Goal: Task Accomplishment & Management: Manage account settings

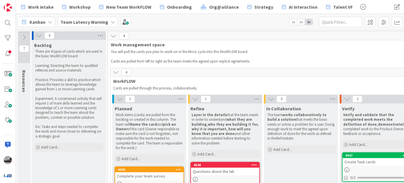
scroll to position [73, 0]
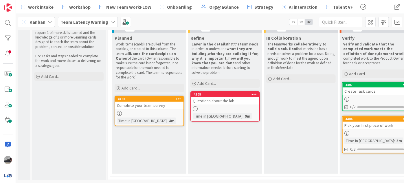
click at [89, 23] on b "Team Latency Warning" at bounding box center [84, 22] width 48 height 6
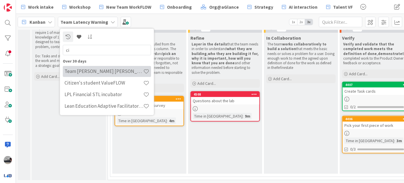
type input "ci"
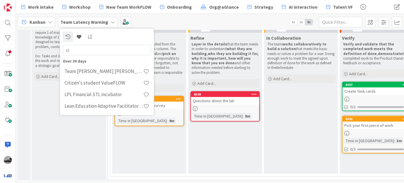
click at [104, 72] on h4 "Team [PERSON_NAME] [PERSON_NAME] WorkFLOW" at bounding box center [103, 71] width 79 height 6
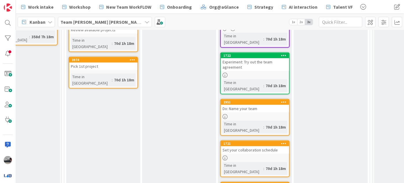
scroll to position [158, 46]
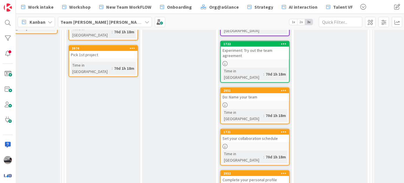
click at [265, 129] on link "1721 Set your collaboration schedule Time in [GEOGRAPHIC_DATA] : 70d 1h 18m" at bounding box center [254, 147] width 69 height 37
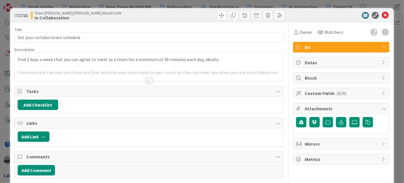
click at [146, 80] on div at bounding box center [149, 80] width 6 height 5
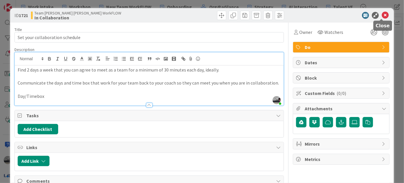
click at [383, 14] on icon at bounding box center [384, 15] width 7 height 7
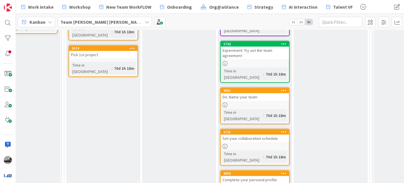
click at [248, 93] on div "Do: Name your team" at bounding box center [255, 97] width 68 height 8
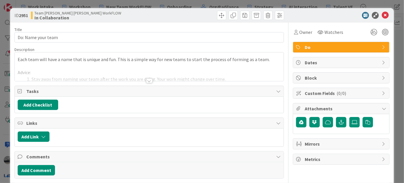
click at [149, 80] on div at bounding box center [149, 80] width 6 height 5
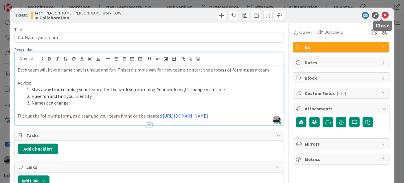
click at [381, 16] on icon at bounding box center [384, 15] width 7 height 7
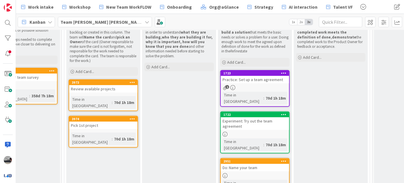
scroll to position [79, 46]
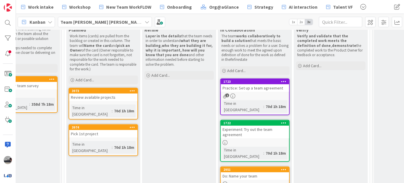
click at [250, 83] on div "1723" at bounding box center [255, 81] width 68 height 5
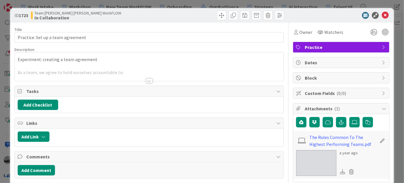
click at [147, 82] on div at bounding box center [149, 80] width 6 height 5
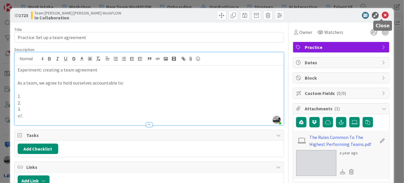
click at [382, 14] on icon at bounding box center [384, 15] width 7 height 7
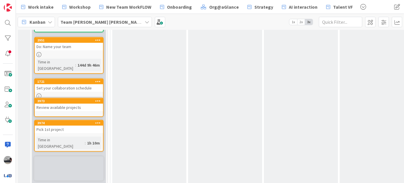
scroll to position [252, 0]
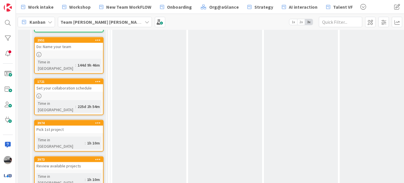
click at [67, 125] on div "Pick 1st project" at bounding box center [69, 129] width 68 height 8
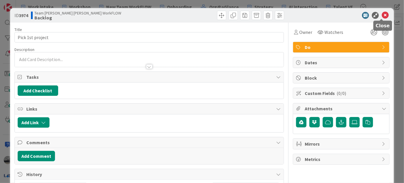
click at [381, 13] on icon at bounding box center [384, 15] width 7 height 7
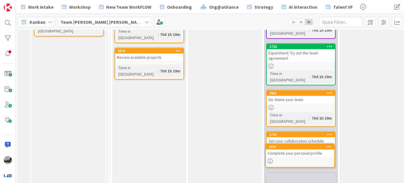
scroll to position [165, 0]
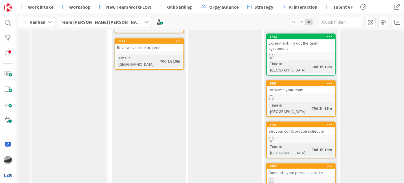
click at [304, 86] on div "Do: Name your team" at bounding box center [301, 90] width 68 height 8
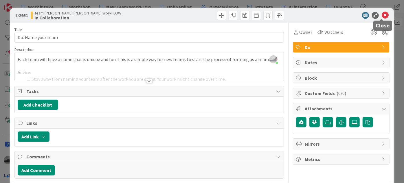
click at [383, 14] on icon at bounding box center [384, 15] width 7 height 7
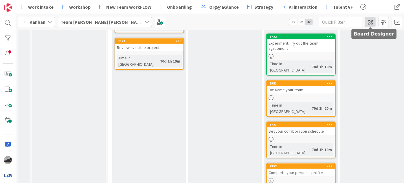
click at [368, 22] on span at bounding box center [370, 22] width 10 height 10
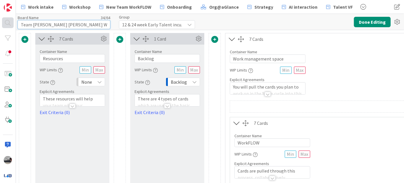
drag, startPoint x: 92, startPoint y: 25, endPoint x: 9, endPoint y: 24, distance: 83.3
click at [34, 24] on input "Team [PERSON_NAME] [PERSON_NAME] WorkFLOW" at bounding box center [64, 24] width 93 height 9
click at [72, 24] on input "Team [PERSON_NAME] [PERSON_NAME] WorkFLOW" at bounding box center [64, 24] width 93 height 9
drag, startPoint x: 70, startPoint y: 26, endPoint x: 0, endPoint y: 18, distance: 70.1
click at [0, 18] on div "Work intake Workshop New Team WorkFLOW Onboarding Org@aGlance Strategy AI inter…" at bounding box center [202, 91] width 404 height 183
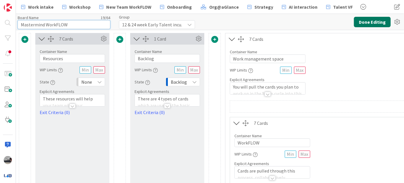
type input "Mastermind WorkFLOW"
click at [374, 24] on button "Done Editing" at bounding box center [372, 22] width 37 height 10
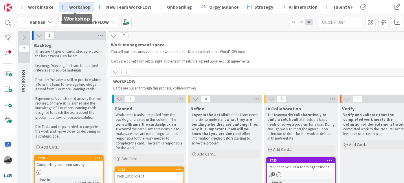
click at [79, 5] on span "Workshop" at bounding box center [79, 6] width 21 height 7
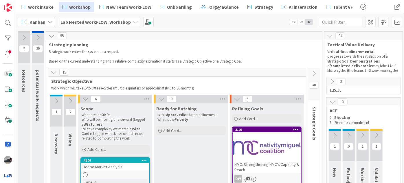
scroll to position [0, 49]
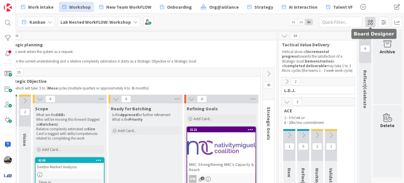
click at [367, 21] on span at bounding box center [370, 22] width 10 height 10
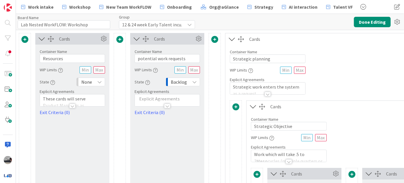
type input "Lab Nested WorkFLOW: Workshop"
click at [252, 104] on icon at bounding box center [253, 107] width 10 height 8
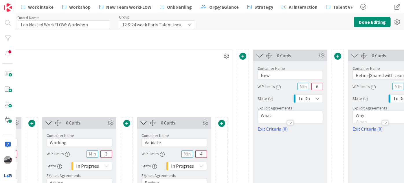
scroll to position [1603, 1016]
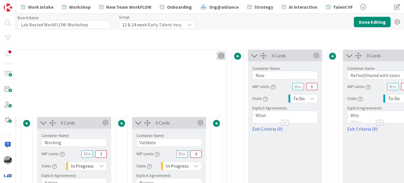
click at [217, 51] on icon at bounding box center [221, 55] width 9 height 9
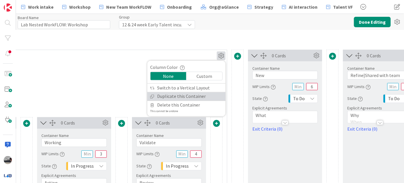
click at [195, 92] on link "Duplicate this Container" at bounding box center [186, 96] width 78 height 8
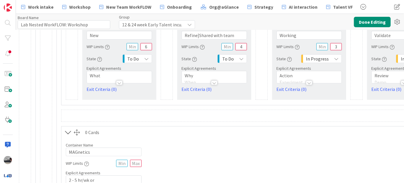
scroll to position [1459, 760]
drag, startPoint x: 96, startPoint y: 149, endPoint x: 49, endPoint y: 143, distance: 47.2
type input "Mastermind"
click at [375, 23] on button "Done Editing" at bounding box center [372, 22] width 37 height 10
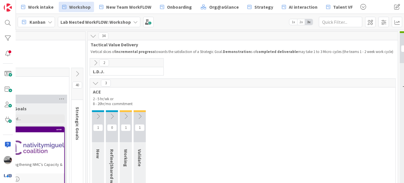
scroll to position [0, 225]
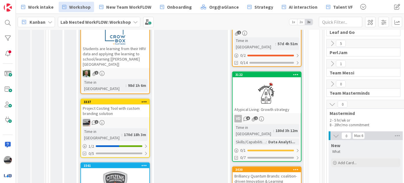
scroll to position [236, 0]
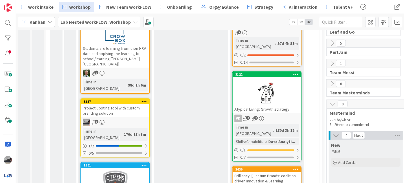
click at [332, 103] on icon at bounding box center [332, 104] width 6 height 6
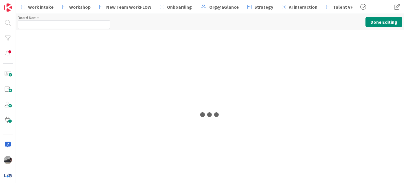
type input "Lab Nested WorkFLOW: Workshop"
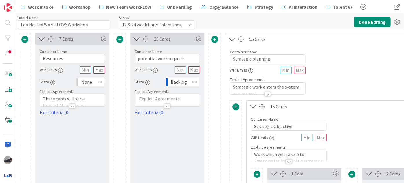
click at [161, 26] on span "12 & 24 week Early Talent incu." at bounding box center [152, 25] width 60 height 8
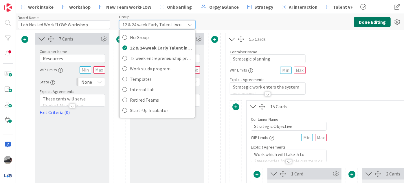
click at [375, 23] on button "Done Editing" at bounding box center [372, 22] width 37 height 10
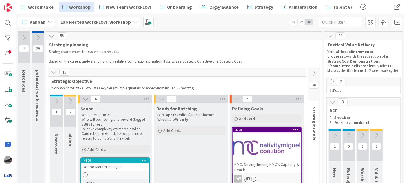
click at [99, 22] on b "Lab Nested WorkFLOW: Workshop" at bounding box center [95, 22] width 70 height 6
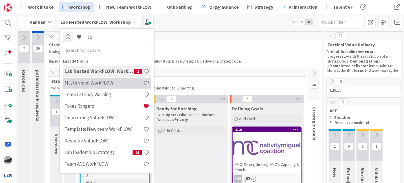
click at [121, 82] on h4 "Mastermind WorkFLOW" at bounding box center [103, 83] width 79 height 6
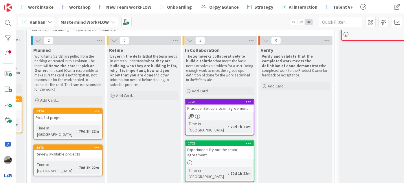
scroll to position [52, 81]
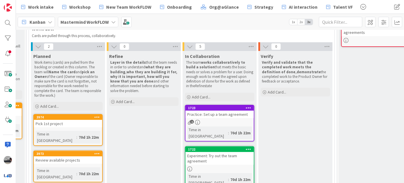
click at [237, 110] on div "Practice: Set up a team agreement" at bounding box center [219, 114] width 68 height 8
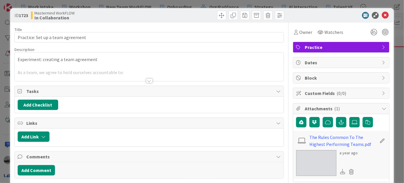
click at [147, 82] on div at bounding box center [149, 80] width 6 height 5
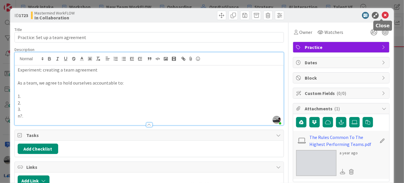
click at [382, 15] on icon at bounding box center [384, 15] width 7 height 7
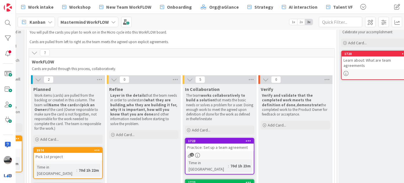
scroll to position [0, 81]
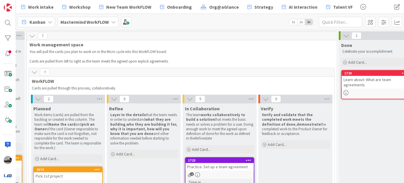
click at [368, 78] on div "Learn about: What are team agreements" at bounding box center [375, 82] width 68 height 13
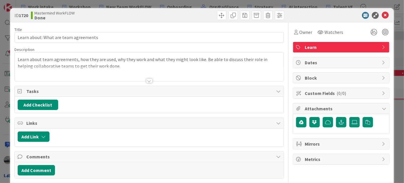
click at [147, 82] on div at bounding box center [149, 80] width 6 height 5
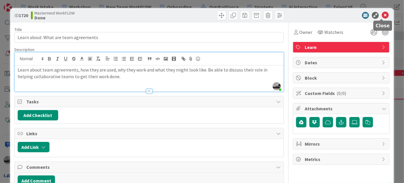
click at [381, 13] on icon at bounding box center [384, 15] width 7 height 7
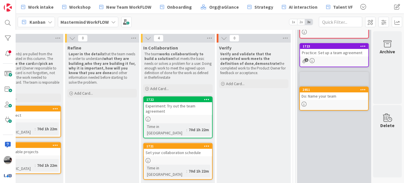
scroll to position [57, 126]
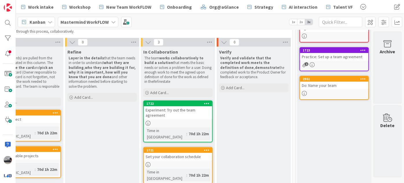
click at [188, 153] on div "Set your collaboration schedule" at bounding box center [178, 157] width 68 height 8
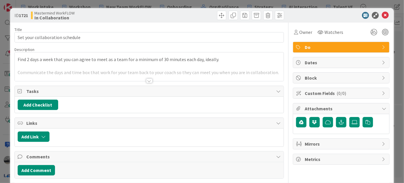
click at [148, 82] on div at bounding box center [149, 80] width 6 height 5
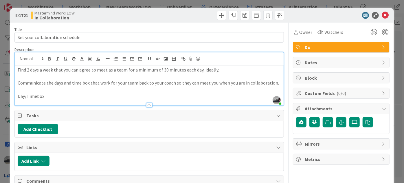
click at [54, 94] on p "Day/Timebox" at bounding box center [149, 96] width 263 height 7
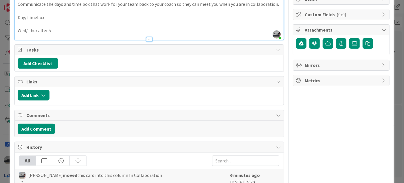
scroll to position [105, 0]
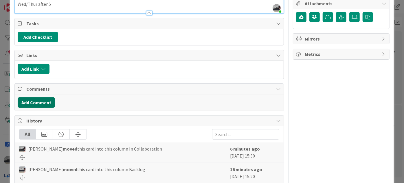
click at [25, 100] on button "Add Comment" at bounding box center [36, 102] width 37 height 10
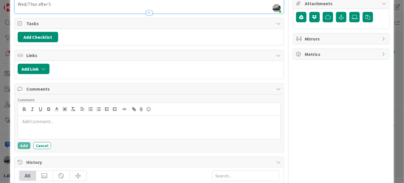
click at [62, 121] on p at bounding box center [149, 121] width 258 height 7
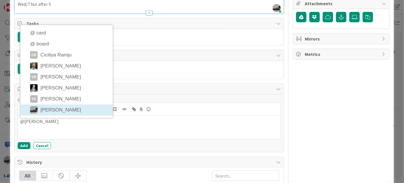
click at [48, 109] on li "[PERSON_NAME]" at bounding box center [67, 109] width 92 height 11
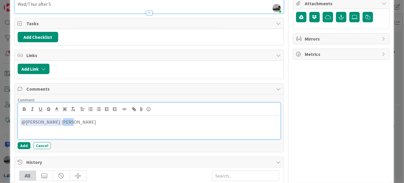
drag, startPoint x: 71, startPoint y: 121, endPoint x: 57, endPoint y: 121, distance: 14.2
click at [57, 121] on p "﻿ @ jeffrey Burstein ﻿ Jeff" at bounding box center [149, 122] width 258 height 8
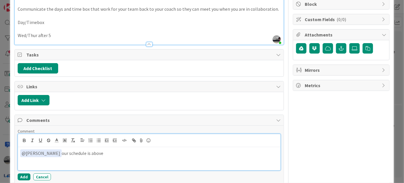
scroll to position [0, 0]
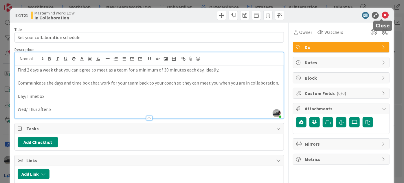
click at [381, 15] on icon at bounding box center [384, 15] width 7 height 7
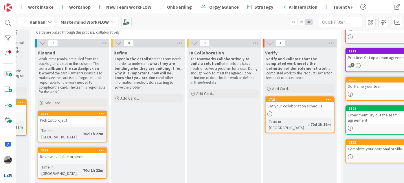
scroll to position [56, 69]
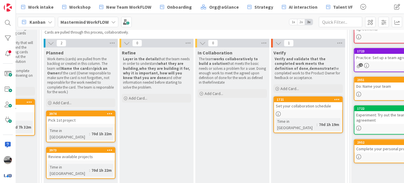
click at [112, 20] on icon at bounding box center [113, 22] width 5 height 5
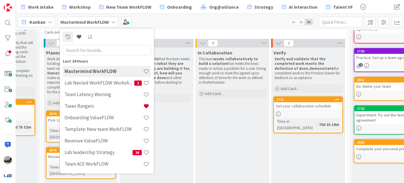
click at [186, 19] on div "Kanban Mastermind WorkFLOW Last 24 Hours Mastermind WorkFLOW Lab Nested WorkFLO…" at bounding box center [210, 22] width 388 height 16
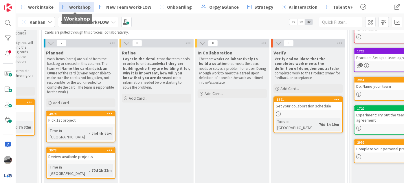
click at [77, 8] on span "Workshop" at bounding box center [79, 6] width 21 height 7
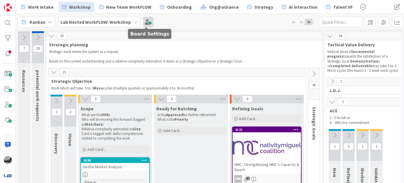
click at [148, 22] on span at bounding box center [148, 22] width 10 height 10
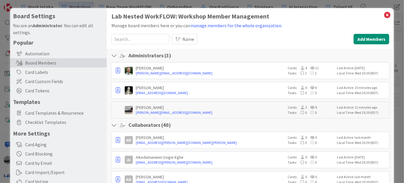
click at [144, 39] on input at bounding box center [140, 39] width 58 height 10
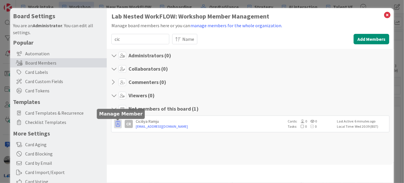
click at [118, 124] on icon "button" at bounding box center [118, 124] width 4 height 6
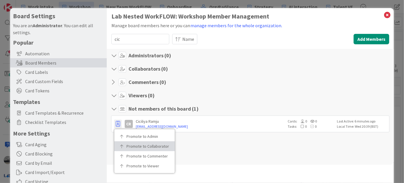
click at [134, 145] on p "Promote to Collaborator" at bounding box center [146, 146] width 40 height 4
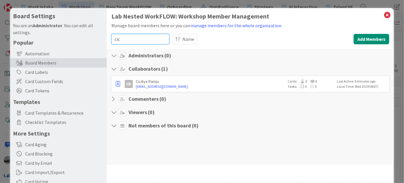
drag, startPoint x: 127, startPoint y: 40, endPoint x: 109, endPoint y: 40, distance: 18.2
click at [109, 40] on div "Lab Nested WorkFLOW: Workshop Member Management Manage board members here or yo…" at bounding box center [250, 119] width 287 height 222
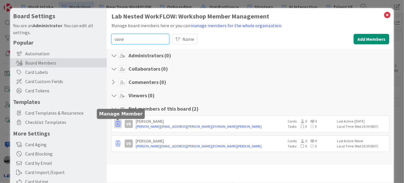
type input "vane"
click at [118, 123] on icon "button" at bounding box center [118, 124] width 4 height 6
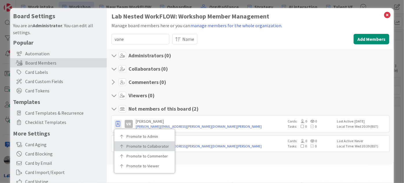
click at [131, 145] on p "Promote to Collaborator" at bounding box center [146, 146] width 40 height 4
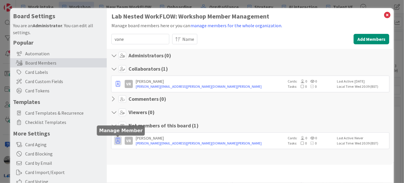
click at [117, 138] on icon "button" at bounding box center [118, 141] width 4 height 6
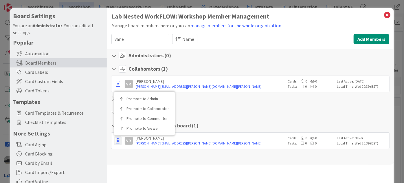
click at [149, 161] on div "Administrators ( 0 ) Collaborators ( 1 ) VR Vanessa Ramsaran Vanessa.ramsaran@m…" at bounding box center [250, 107] width 287 height 116
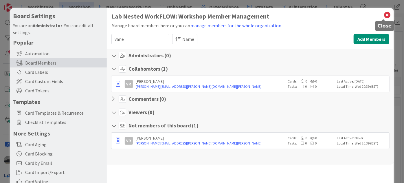
click at [383, 12] on icon at bounding box center [387, 15] width 8 height 8
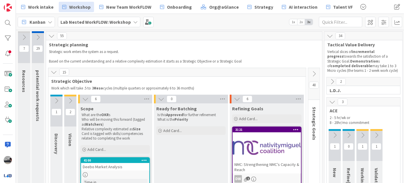
click at [123, 24] on b "Lab Nested WorkFLOW: Workshop" at bounding box center [95, 22] width 70 height 6
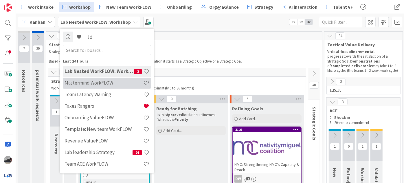
click at [109, 82] on h4 "Mastermind WorkFLOW" at bounding box center [103, 83] width 79 height 6
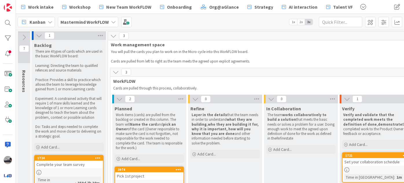
click at [111, 21] on icon at bounding box center [113, 22] width 5 height 5
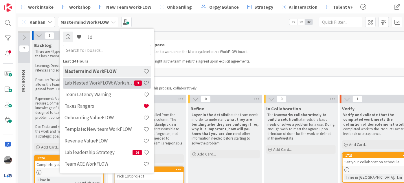
click at [119, 83] on h4 "Lab Nested WorkFLOW: Workshop" at bounding box center [99, 83] width 70 height 6
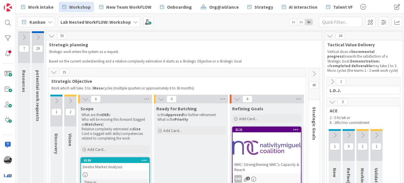
click at [55, 71] on icon at bounding box center [54, 72] width 6 height 6
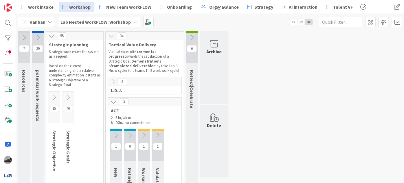
click at [115, 21] on b "Lab Nested WorkFLOW: Workshop" at bounding box center [95, 22] width 70 height 6
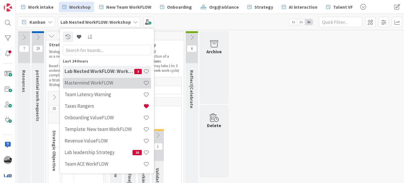
click at [100, 82] on h4 "Mastermind WorkFLOW" at bounding box center [103, 83] width 79 height 6
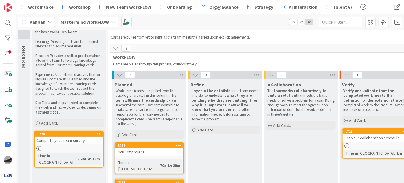
scroll to position [52, 0]
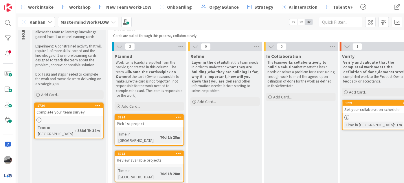
click at [134, 120] on div "Pick 1st project" at bounding box center [149, 124] width 68 height 8
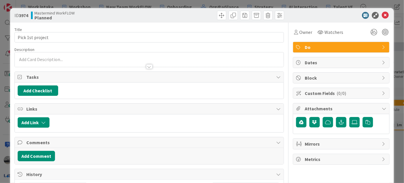
click at [352, 45] on span "Do" at bounding box center [341, 47] width 74 height 7
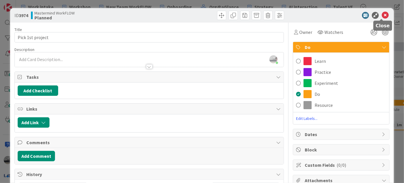
click at [381, 16] on icon at bounding box center [384, 15] width 7 height 7
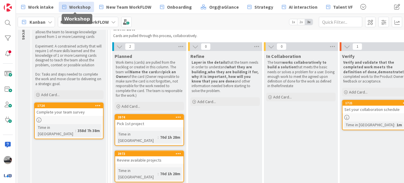
click at [77, 8] on span "Workshop" at bounding box center [79, 6] width 21 height 7
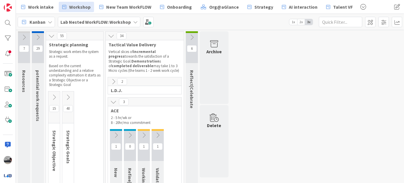
click at [112, 101] on icon at bounding box center [113, 102] width 6 height 6
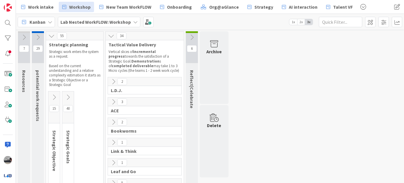
click at [112, 35] on icon at bounding box center [111, 36] width 6 height 6
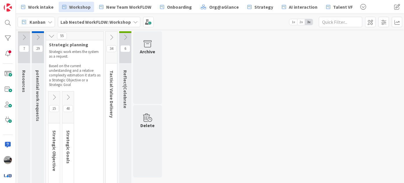
click at [49, 34] on icon at bounding box center [51, 36] width 6 height 6
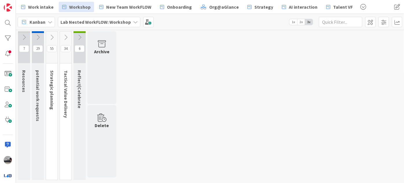
click at [25, 37] on icon at bounding box center [24, 37] width 6 height 6
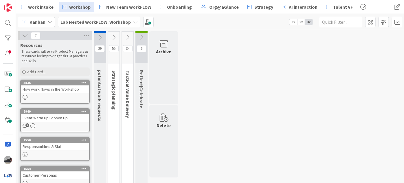
click at [21, 34] on div "7" at bounding box center [55, 35] width 74 height 9
click at [25, 35] on icon at bounding box center [25, 35] width 6 height 6
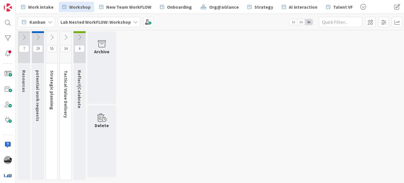
click at [38, 36] on icon at bounding box center [38, 37] width 6 height 6
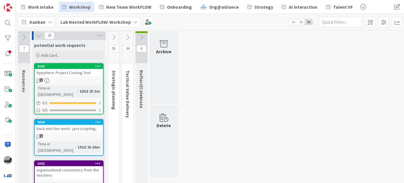
click at [38, 36] on icon at bounding box center [39, 35] width 6 height 6
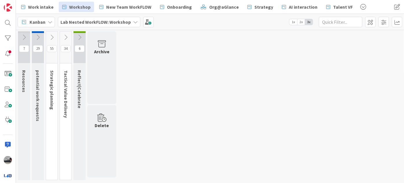
click at [52, 38] on icon at bounding box center [52, 37] width 6 height 6
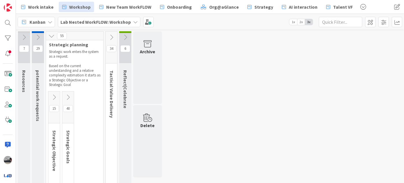
click at [52, 38] on icon at bounding box center [51, 36] width 6 height 6
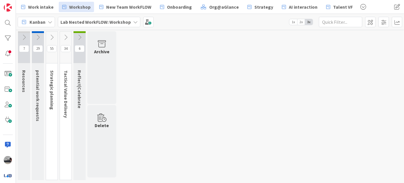
click at [53, 37] on icon at bounding box center [52, 37] width 6 height 6
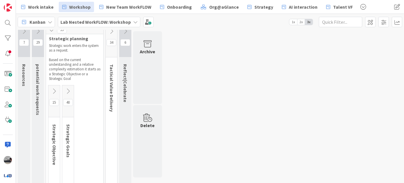
scroll to position [12, 0]
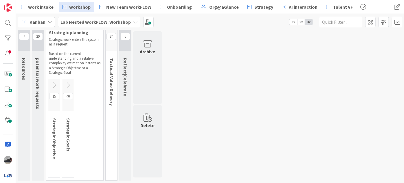
click at [69, 83] on icon at bounding box center [68, 85] width 6 height 6
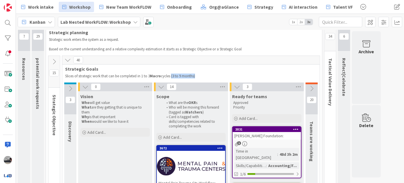
drag, startPoint x: 171, startPoint y: 76, endPoint x: 195, endPoint y: 75, distance: 23.4
click at [195, 75] on p "Slices of strategic work that can be completed in 1 to 3 Macro cycles (3 to 9 m…" at bounding box center [191, 76] width 252 height 5
click at [159, 85] on icon at bounding box center [161, 87] width 6 height 6
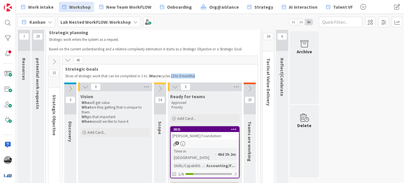
click at [85, 85] on icon at bounding box center [85, 87] width 6 height 6
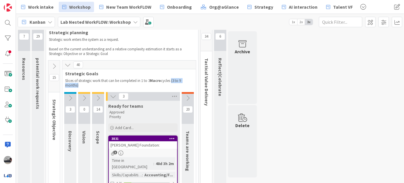
click at [188, 96] on icon at bounding box center [187, 98] width 6 height 6
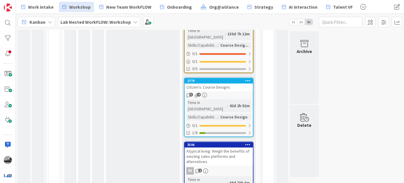
scroll to position [631, 0]
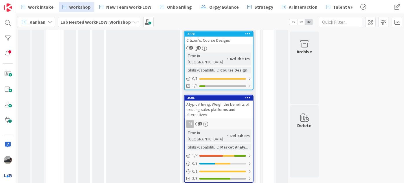
click at [211, 100] on div "Atypical living: Weigh the benefits of existing sales platforms and alternatives" at bounding box center [218, 109] width 68 height 18
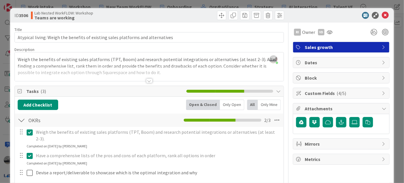
click at [381, 93] on icon at bounding box center [383, 93] width 5 height 5
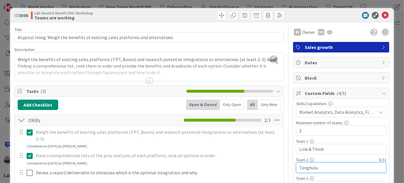
drag, startPoint x: 324, startPoint y: 165, endPoint x: 262, endPoint y: 166, distance: 61.6
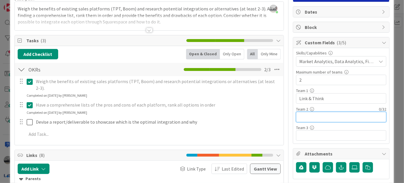
scroll to position [52, 0]
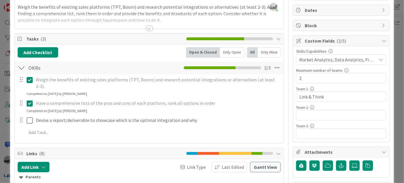
click at [378, 60] on icon at bounding box center [380, 59] width 5 height 5
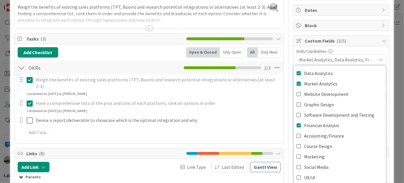
click at [378, 60] on icon at bounding box center [380, 59] width 5 height 5
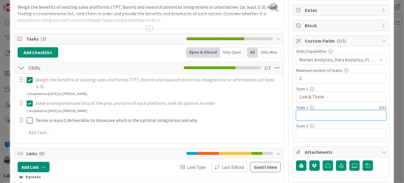
click at [297, 110] on input "text" at bounding box center [341, 115] width 90 height 10
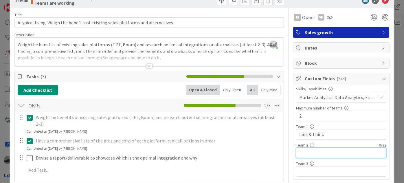
scroll to position [0, 0]
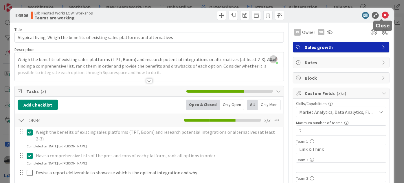
click at [381, 15] on icon at bounding box center [384, 15] width 7 height 7
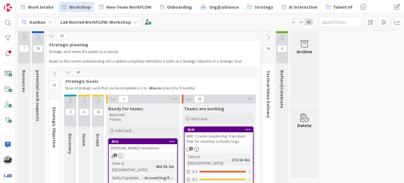
click at [153, 147] on div "Mona Foundation:" at bounding box center [143, 148] width 68 height 8
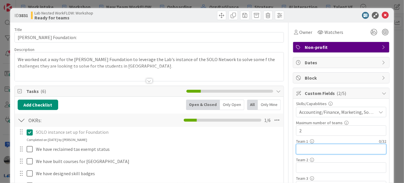
click at [312, 148] on input "text" at bounding box center [341, 149] width 90 height 10
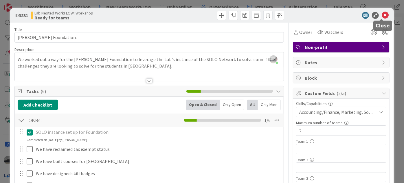
click at [382, 14] on icon at bounding box center [384, 15] width 7 height 7
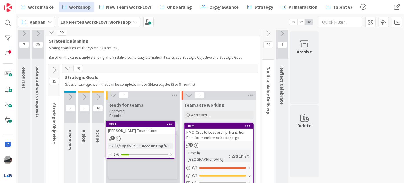
scroll to position [13, 0]
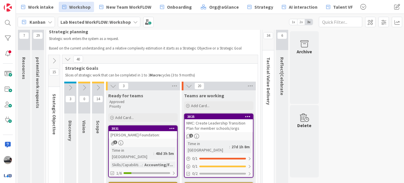
click at [112, 84] on icon at bounding box center [113, 86] width 6 height 6
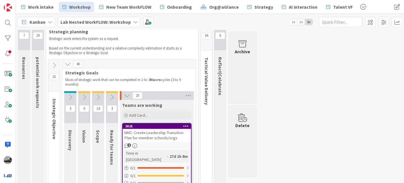
click at [112, 95] on icon at bounding box center [112, 97] width 6 height 6
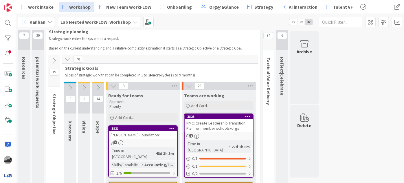
click at [189, 84] on icon at bounding box center [189, 86] width 6 height 6
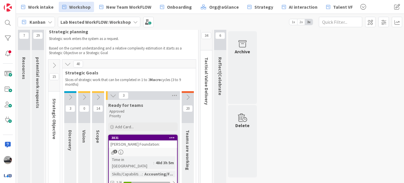
click at [112, 96] on icon at bounding box center [113, 95] width 6 height 6
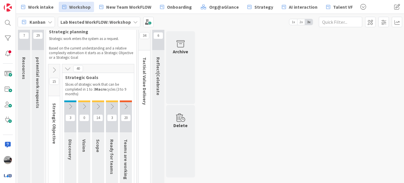
scroll to position [0, 0]
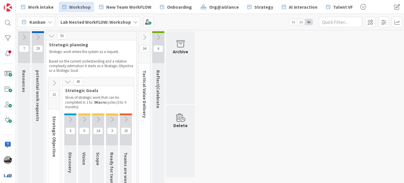
click at [146, 36] on icon at bounding box center [144, 37] width 6 height 6
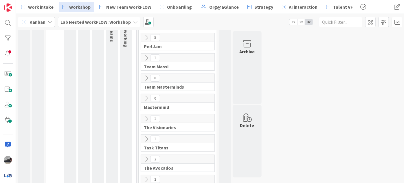
scroll to position [158, 0]
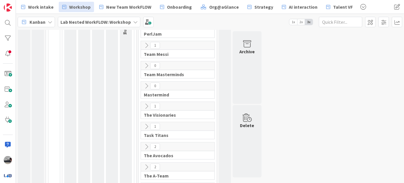
click at [146, 84] on icon at bounding box center [146, 86] width 6 height 6
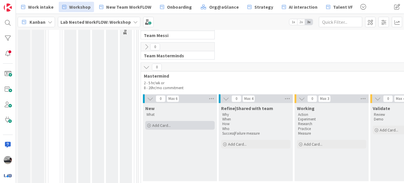
click at [167, 125] on span "Add Card..." at bounding box center [161, 125] width 19 height 5
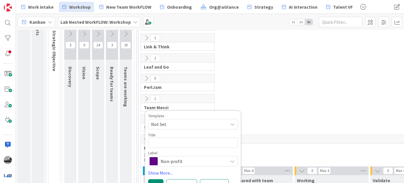
scroll to position [26, 0]
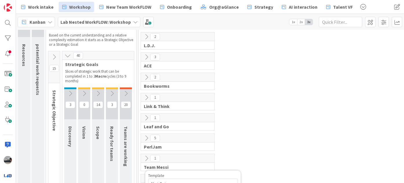
click at [125, 92] on icon at bounding box center [126, 93] width 6 height 6
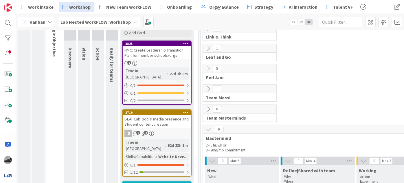
scroll to position [105, 0]
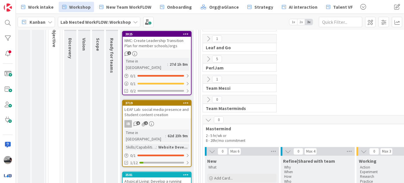
click at [150, 43] on div "NMC: Create Leadership Transition Plan for member schools/orgs" at bounding box center [157, 43] width 68 height 13
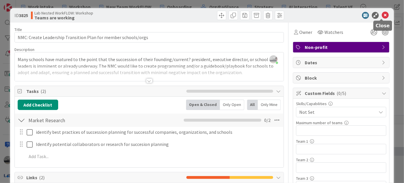
click at [381, 14] on icon at bounding box center [384, 15] width 7 height 7
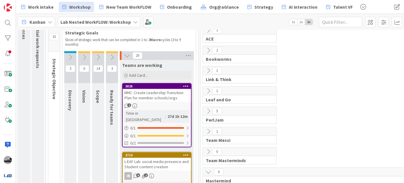
scroll to position [52, 0]
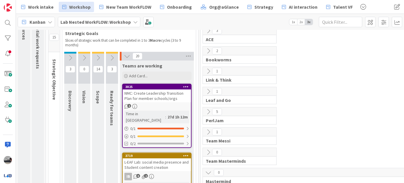
click at [110, 55] on icon at bounding box center [112, 58] width 6 height 6
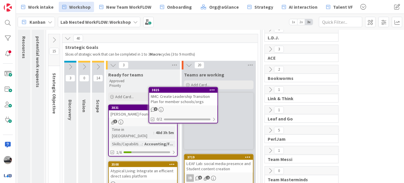
scroll to position [34, 0]
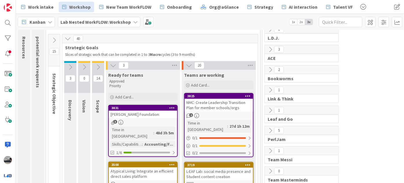
click at [219, 106] on div "NMC: Create Leadership Transition Plan for member schools/orgs" at bounding box center [218, 105] width 68 height 13
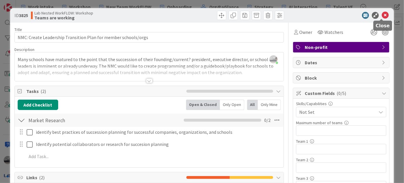
click at [381, 15] on icon at bounding box center [384, 15] width 7 height 7
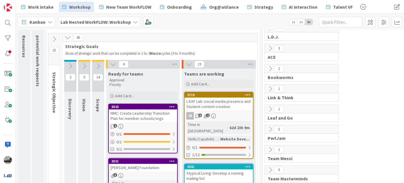
scroll to position [35, 0]
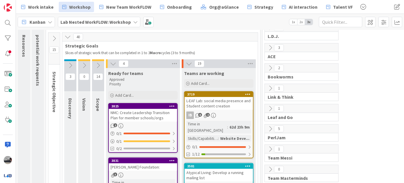
click at [236, 107] on div "L-EAF Lab: social media presence and Student content creation" at bounding box center [218, 103] width 68 height 13
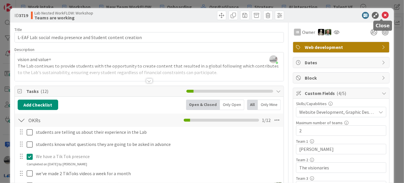
click at [381, 16] on icon at bounding box center [384, 15] width 7 height 7
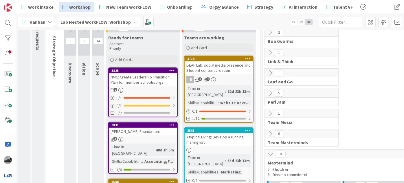
scroll to position [114, 0]
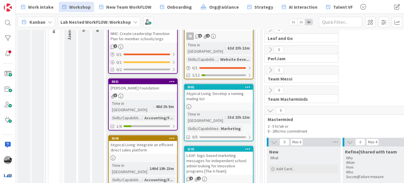
click at [271, 70] on icon at bounding box center [270, 70] width 6 height 6
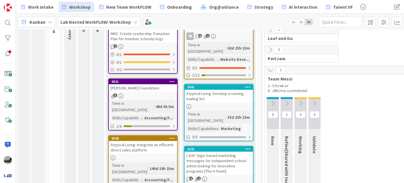
click at [288, 101] on icon at bounding box center [286, 103] width 6 height 6
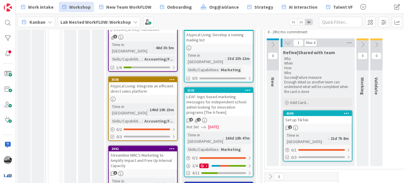
scroll to position [193, 0]
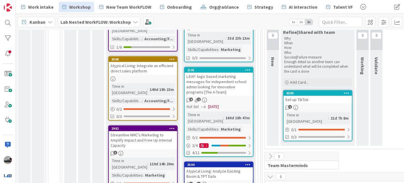
click at [312, 101] on div "Set up TikTok" at bounding box center [317, 100] width 68 height 8
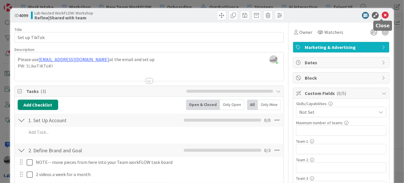
click at [381, 16] on icon at bounding box center [384, 15] width 7 height 7
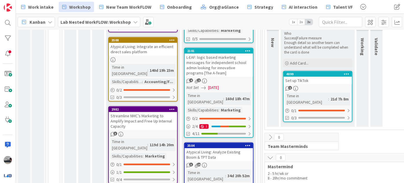
scroll to position [246, 0]
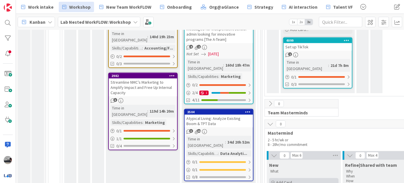
click at [306, 178] on div "Add Card..." at bounding box center [303, 182] width 69 height 9
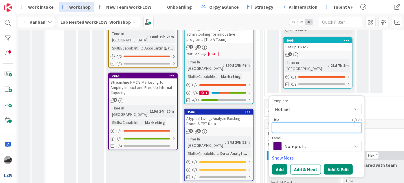
type textarea "x"
type textarea "hsda"
type textarea "x"
type textarea "hsdaf"
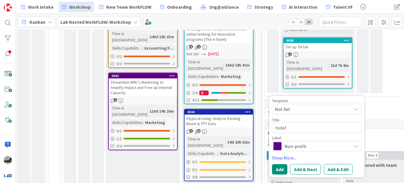
click at [133, 23] on icon at bounding box center [135, 22] width 5 height 5
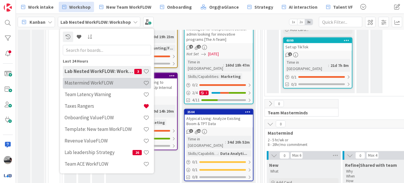
click at [108, 83] on h4 "Mastermind WorkFLOW" at bounding box center [103, 83] width 79 height 6
type textarea "x"
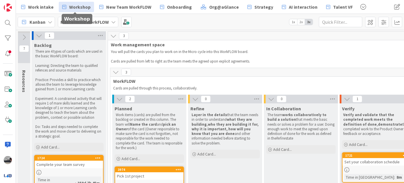
click at [81, 6] on span "Workshop" at bounding box center [79, 6] width 21 height 7
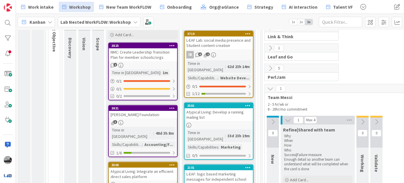
scroll to position [52, 0]
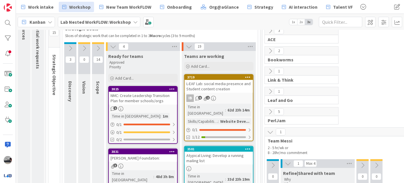
click at [271, 88] on icon at bounding box center [270, 91] width 6 height 6
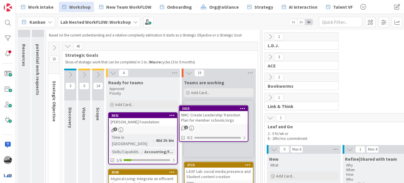
scroll to position [32, 0]
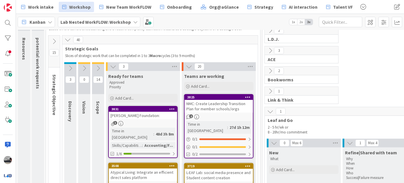
click at [218, 114] on div "2" at bounding box center [218, 116] width 68 height 5
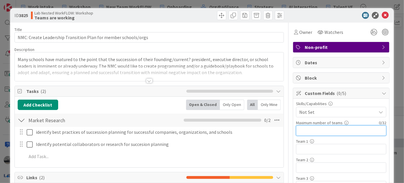
click at [312, 130] on input "text" at bounding box center [341, 130] width 90 height 10
type input "2"
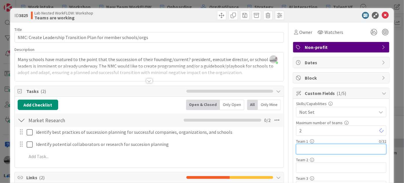
click at [311, 146] on input "text" at bounding box center [341, 149] width 90 height 10
type input "Leaf and go"
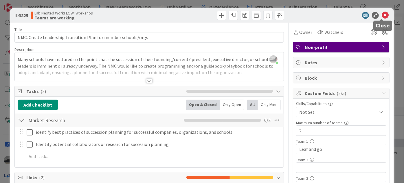
click at [382, 16] on icon at bounding box center [384, 15] width 7 height 7
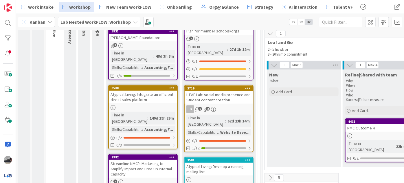
scroll to position [111, 0]
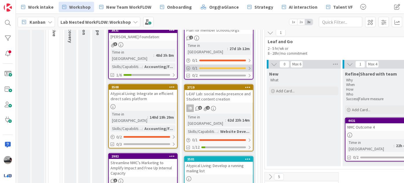
click at [250, 66] on div at bounding box center [248, 68] width 3 height 5
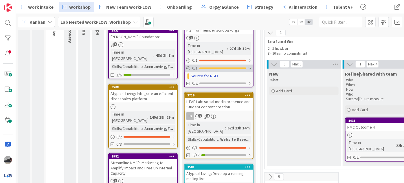
click at [249, 66] on div at bounding box center [248, 68] width 3 height 5
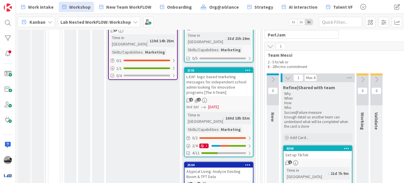
scroll to position [269, 0]
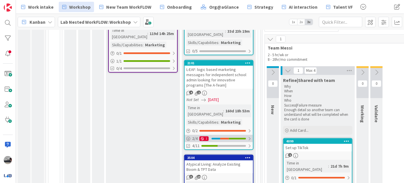
click at [249, 136] on div at bounding box center [248, 138] width 3 height 5
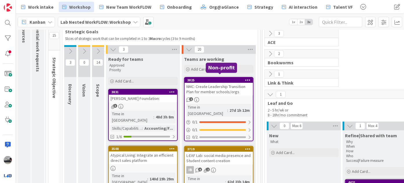
scroll to position [52, 0]
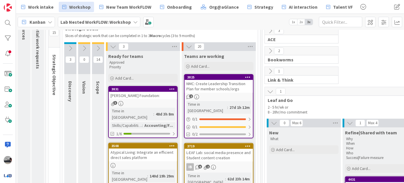
click at [225, 88] on div "NMC: Create Leadership Transition Plan for member schools/orgs" at bounding box center [218, 86] width 68 height 13
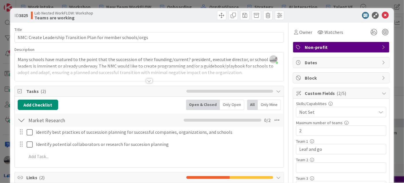
click at [146, 80] on div at bounding box center [149, 80] width 6 height 5
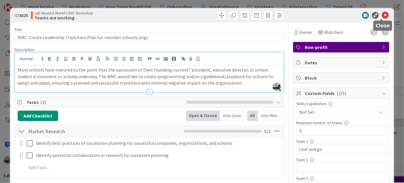
click at [381, 13] on icon at bounding box center [384, 15] width 7 height 7
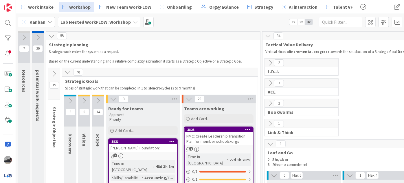
click at [53, 74] on icon at bounding box center [54, 74] width 6 height 6
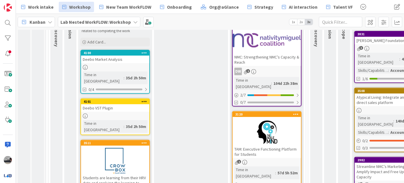
scroll to position [26, 0]
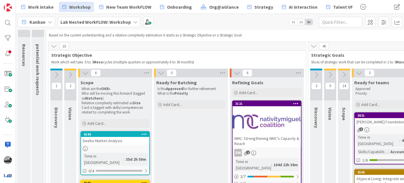
click at [70, 70] on button at bounding box center [70, 74] width 12 height 9
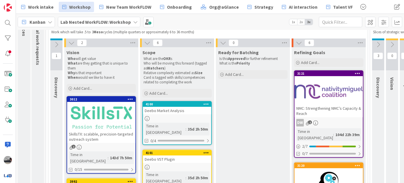
scroll to position [0, 0]
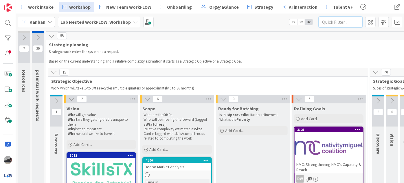
click at [331, 25] on input "text" at bounding box center [340, 22] width 43 height 10
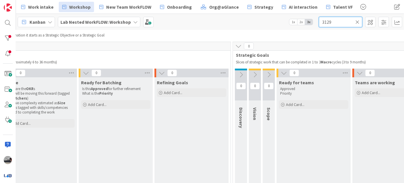
scroll to position [26, 244]
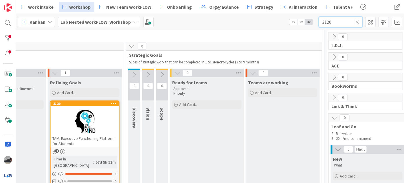
type input "3120"
click at [91, 120] on div at bounding box center [85, 121] width 68 height 26
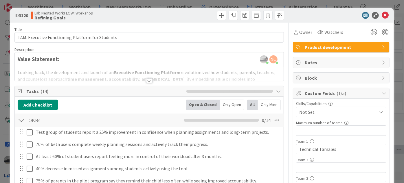
click at [146, 80] on div at bounding box center [149, 80] width 6 height 5
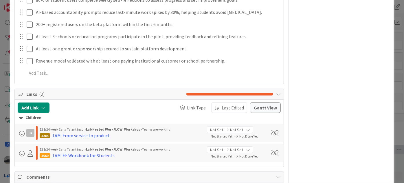
scroll to position [1209, 0]
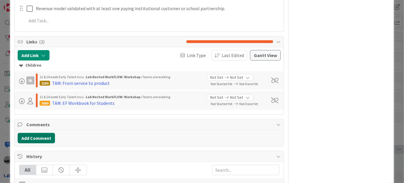
click at [41, 138] on button "Add Comment" at bounding box center [36, 138] width 37 height 10
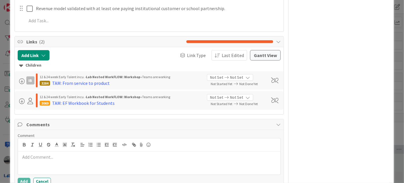
click at [56, 157] on p at bounding box center [149, 157] width 258 height 7
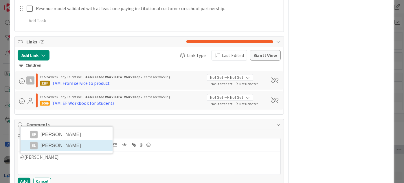
click at [82, 142] on li "SL Sambhav Lamichhane" at bounding box center [67, 145] width 92 height 11
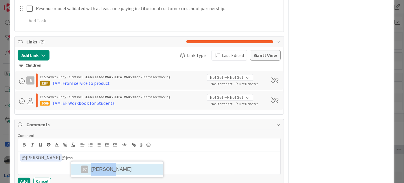
click at [112, 170] on li "JC Jessica Cavallaro" at bounding box center [117, 169] width 92 height 11
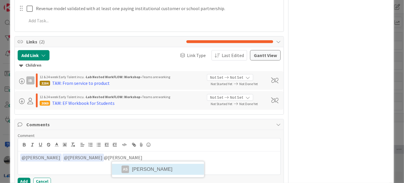
click at [144, 166] on li "AS Amy Seibert" at bounding box center [158, 169] width 92 height 11
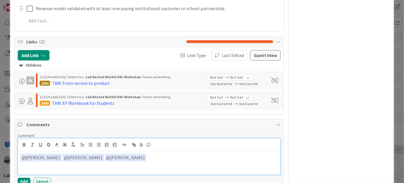
click at [171, 156] on p "﻿ @ Sambhav Lamichhane ﻿ ﻿ @ Jessica Cavallaro ﻿ ﻿ @ Amy Seibert ﻿" at bounding box center [149, 158] width 258 height 8
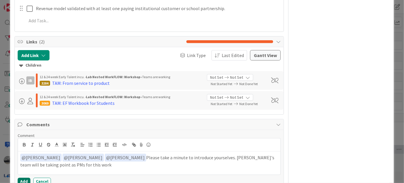
click at [25, 180] on button "Add" at bounding box center [24, 181] width 13 height 7
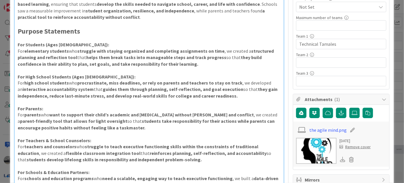
scroll to position [0, 0]
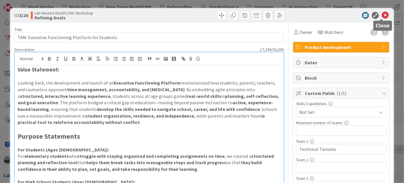
click at [381, 14] on icon at bounding box center [384, 15] width 7 height 7
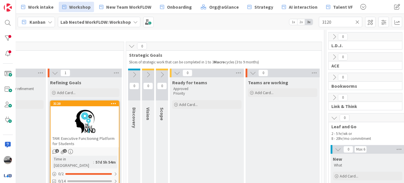
click at [358, 22] on icon at bounding box center [357, 21] width 4 height 5
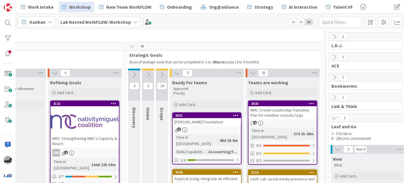
click at [135, 20] on icon at bounding box center [135, 22] width 5 height 5
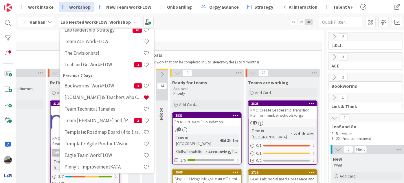
scroll to position [131, 0]
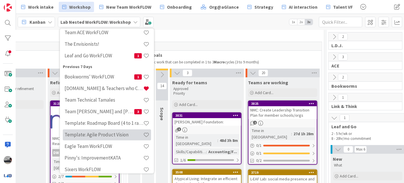
click at [115, 134] on h4 "Template: Agile Product Vision" at bounding box center [103, 135] width 79 height 6
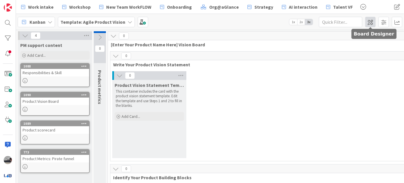
click at [373, 18] on span at bounding box center [370, 22] width 10 height 10
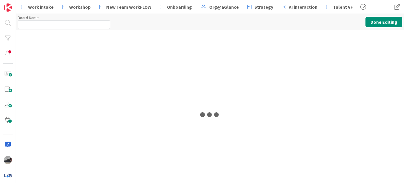
type input "Template: Agile Product Vision"
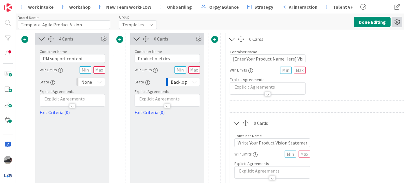
click at [395, 24] on icon at bounding box center [396, 22] width 10 height 10
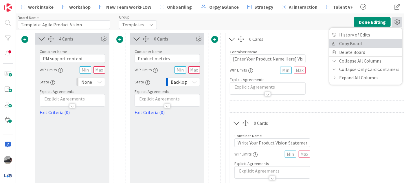
click at [368, 45] on link "Copy Board" at bounding box center [365, 43] width 73 height 8
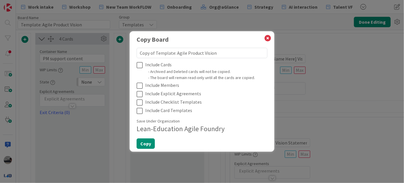
drag, startPoint x: 173, startPoint y: 52, endPoint x: 123, endPoint y: 54, distance: 49.5
click at [123, 54] on div "Copy Board Copy of Template: Agile Product Vision Include Cards - Archived and …" at bounding box center [202, 91] width 404 height 183
type textarea "x"
type textarea "T: Agile Product Vision"
type textarea "x"
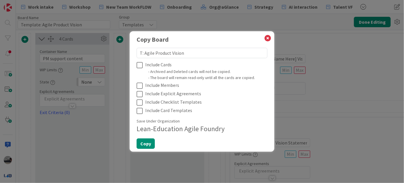
type textarea "Te: Agile Product Vision"
type textarea "x"
type textarea "Tec: Agile Product Vision"
type textarea "x"
type textarea "Tech: Agile Product Vision"
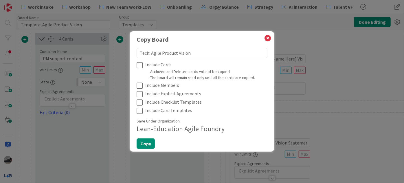
type textarea "x"
type textarea "Techn: Agile Product Vision"
type textarea "x"
type textarea "Techni: Agile Product Vision"
type textarea "x"
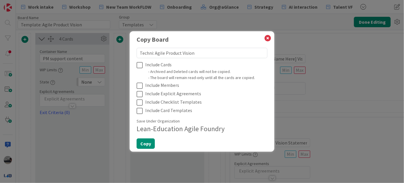
type textarea "Technic: Agile Product Vision"
type textarea "x"
type textarea "Technica: Agile Product Vision"
type textarea "x"
type textarea "Technical: Agile Product Vision"
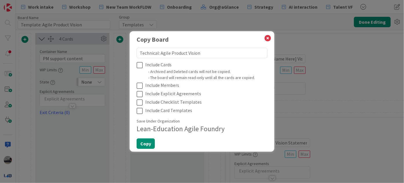
type textarea "x"
type textarea "Technical : Agile Product Vision"
click at [140, 64] on icon at bounding box center [140, 65] width 9 height 7
click at [140, 84] on icon at bounding box center [140, 85] width 9 height 7
click at [139, 94] on icon at bounding box center [140, 93] width 9 height 7
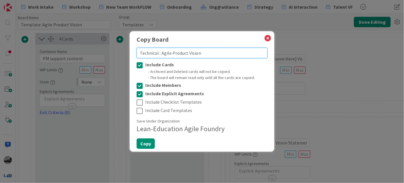
click at [158, 54] on textarea "Technical : Agile Product Vision" at bounding box center [201, 53] width 131 height 10
type textarea "x"
type textarea "Technical T: Agile Product Vision"
type textarea "x"
type textarea "Technical Ta: Agile Product Vision"
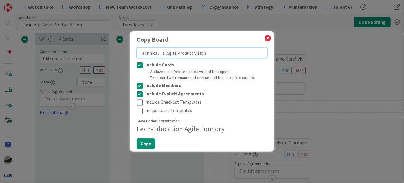
type textarea "x"
type textarea "Technical Tam: Agile Product Vision"
type textarea "x"
type textarea "Technical Tame: Agile Product Vision"
type textarea "x"
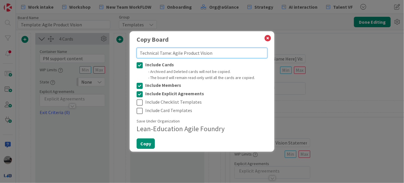
type textarea "Technical Tamel: Agile Product Vision"
type textarea "x"
type textarea "Technical Tamele: Agile Product Vision"
type textarea "x"
type textarea "Technical Tameles: Agile Product Vision"
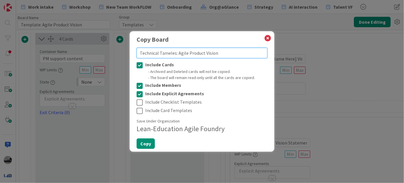
type textarea "x"
type textarea "Technical Tamales: Agile Product Vision"
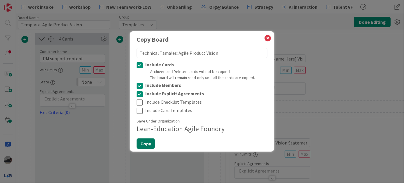
click at [141, 141] on button "Copy" at bounding box center [145, 143] width 18 height 10
type textarea "x"
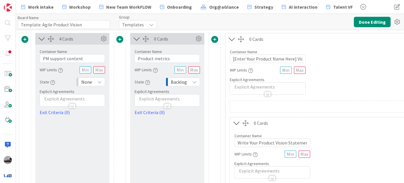
type input "Technical Tamales: Agile Product Vision"
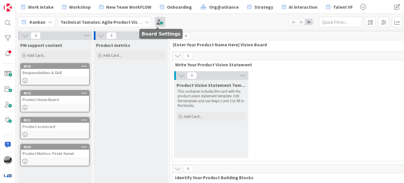
click at [158, 23] on span at bounding box center [160, 22] width 10 height 10
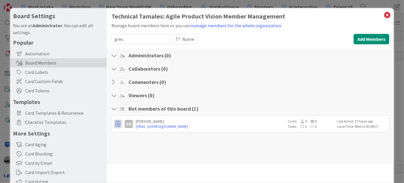
click at [116, 124] on icon "button" at bounding box center [118, 124] width 4 height 6
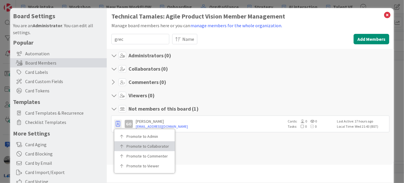
click at [130, 143] on link "Promote to Collaborator" at bounding box center [144, 146] width 60 height 10
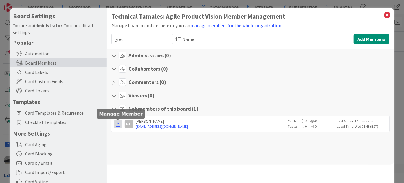
click at [117, 123] on icon "button" at bounding box center [118, 124] width 4 height 6
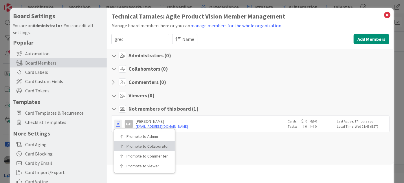
click at [132, 145] on p "Promote to Collaborator" at bounding box center [146, 146] width 40 height 4
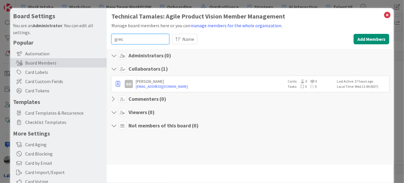
drag, startPoint x: 136, startPoint y: 40, endPoint x: 89, endPoint y: 35, distance: 47.1
click at [89, 35] on div "Board Settings You are an Administrator . You can edit all settings. Popular Au…" at bounding box center [201, 119] width 383 height 222
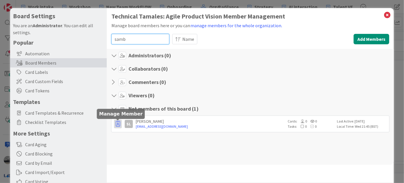
type input "samb"
click at [118, 123] on icon "button" at bounding box center [118, 124] width 4 height 6
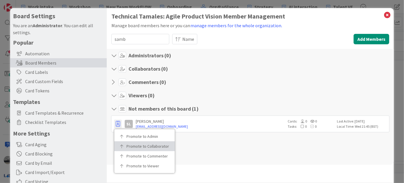
click at [130, 146] on p "Promote to Collaborator" at bounding box center [146, 146] width 40 height 4
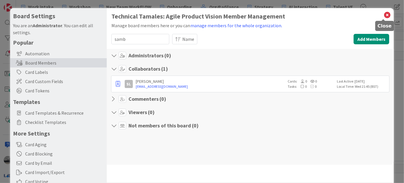
click at [383, 12] on icon at bounding box center [387, 15] width 8 height 8
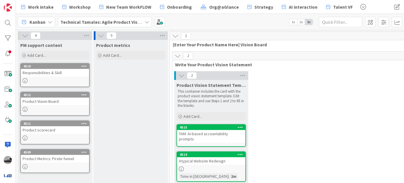
click at [84, 22] on b "Technical Tamales: Agile Product Vision" at bounding box center [102, 22] width 84 height 6
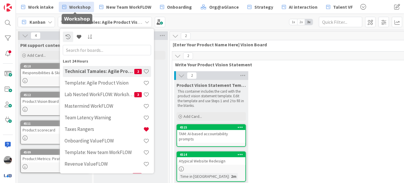
click at [79, 6] on span "Workshop" at bounding box center [79, 6] width 21 height 7
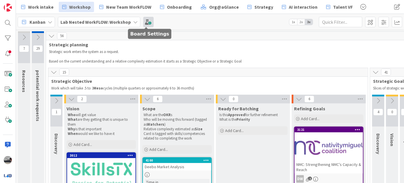
click at [150, 22] on span at bounding box center [148, 22] width 10 height 10
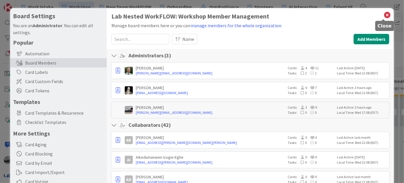
click at [384, 15] on icon at bounding box center [387, 15] width 8 height 8
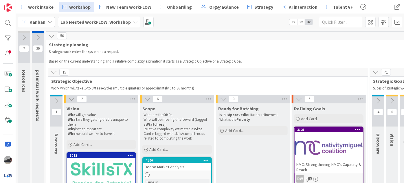
click at [149, 36] on div "56" at bounding box center [307, 36] width 522 height 9
